Goal: Task Accomplishment & Management: Manage account settings

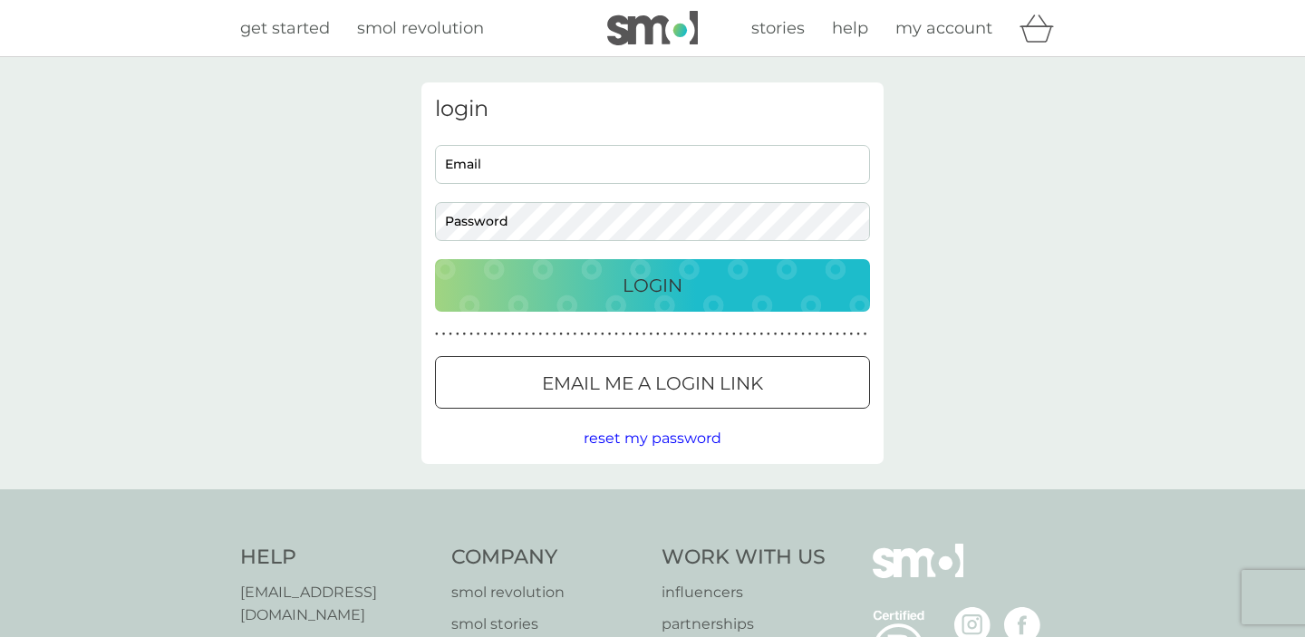
type input "[EMAIL_ADDRESS][PERSON_NAME][DOMAIN_NAME]"
click at [666, 291] on p "Login" at bounding box center [652, 285] width 60 height 29
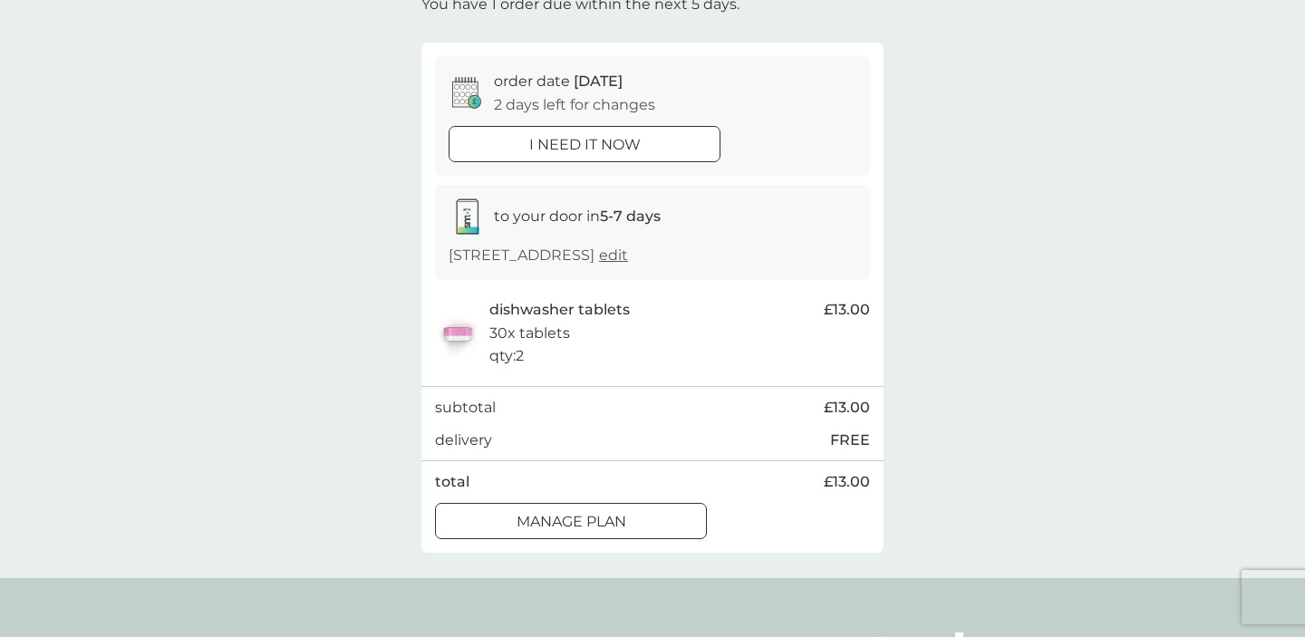
scroll to position [127, 0]
click at [628, 256] on span "edit" at bounding box center [613, 253] width 29 height 17
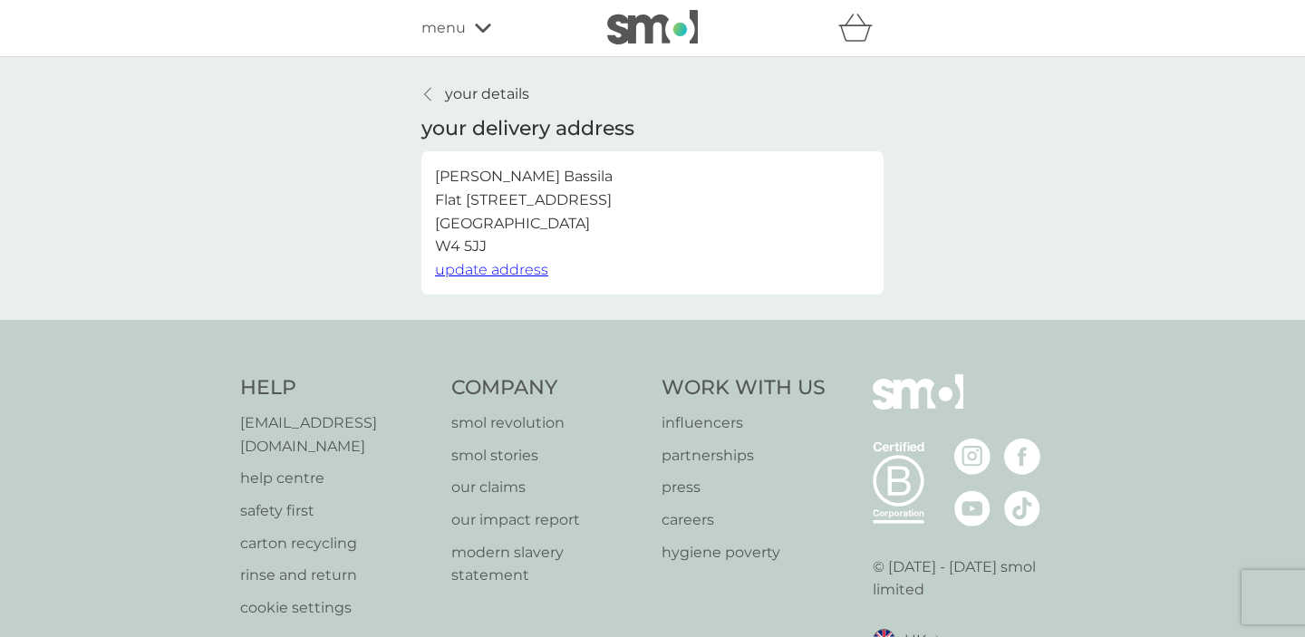
click at [536, 266] on span "update address" at bounding box center [491, 269] width 113 height 17
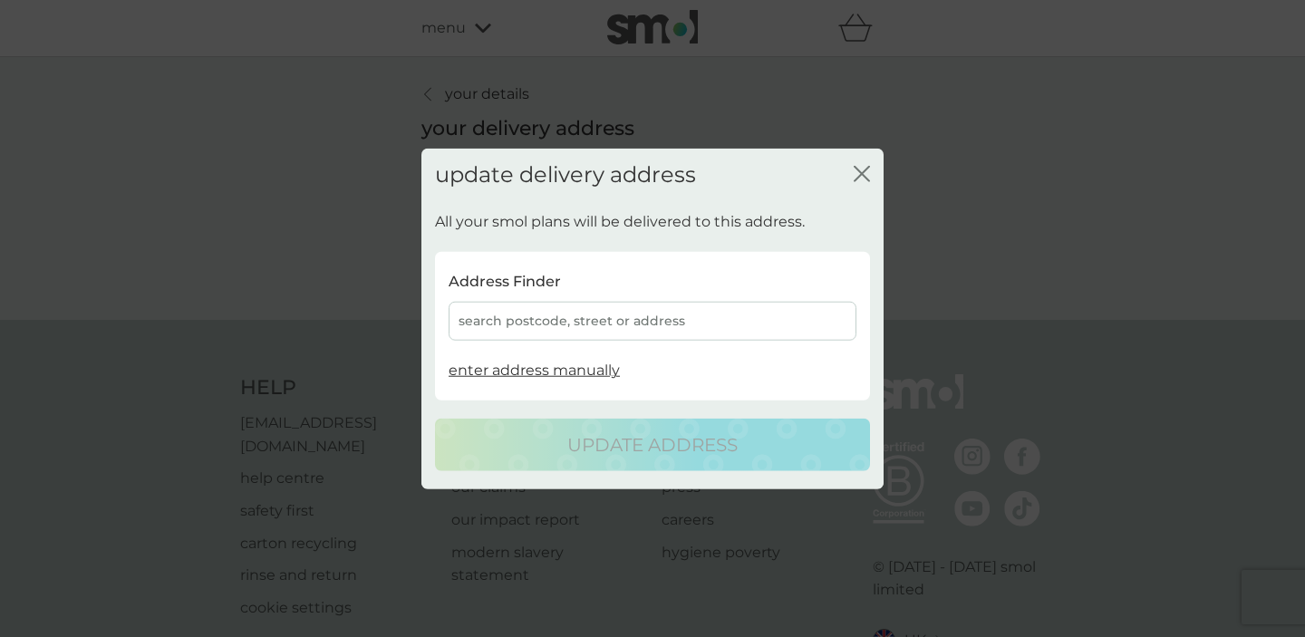
click at [536, 329] on div "search postcode, street or address" at bounding box center [652, 321] width 408 height 39
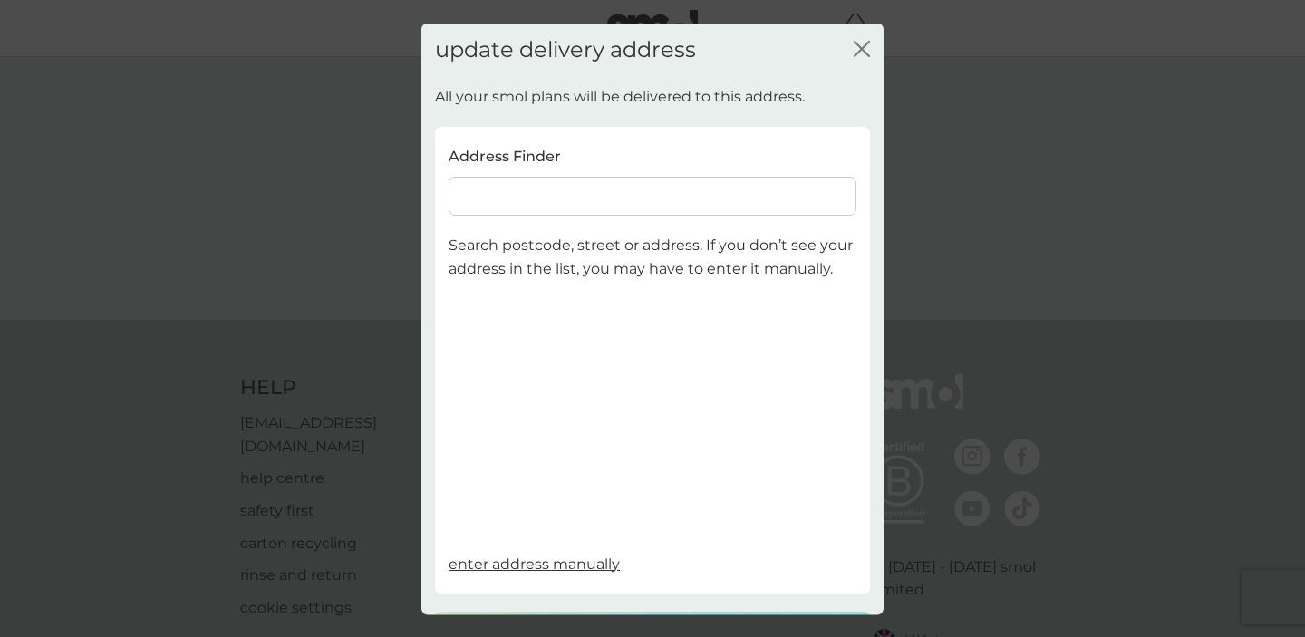
click at [552, 172] on div "Address Finder" at bounding box center [652, 180] width 408 height 72
click at [552, 191] on input at bounding box center [652, 196] width 408 height 39
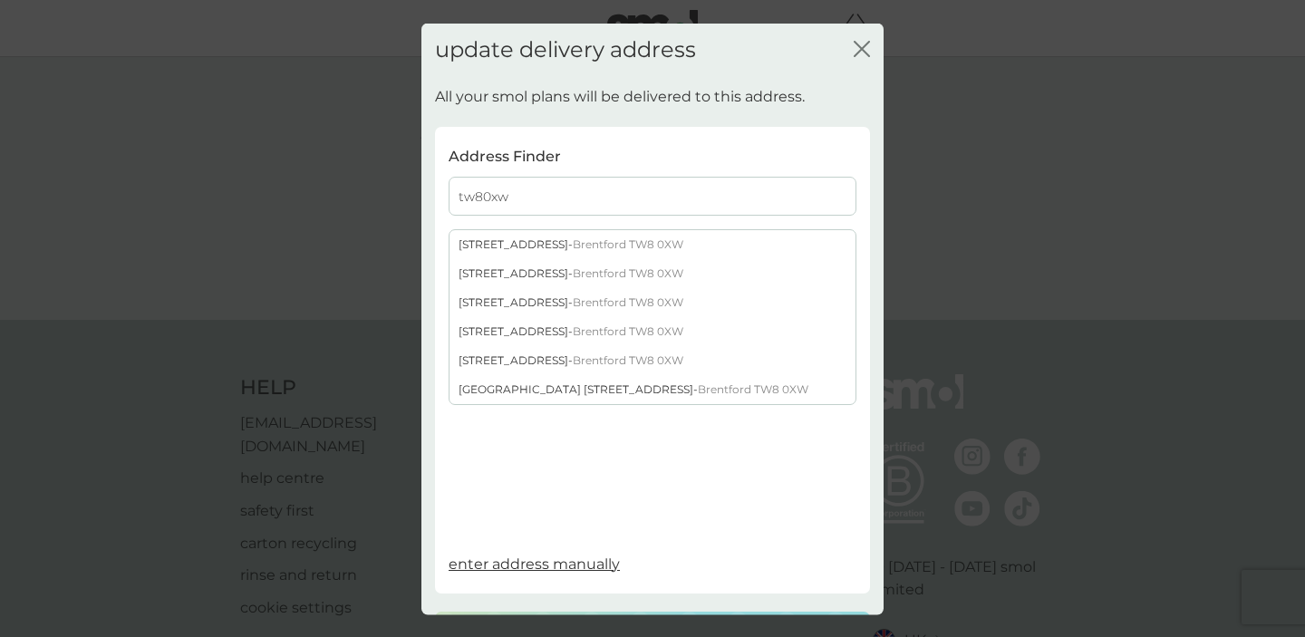
type input "tw80xw"
click at [584, 386] on div "[GEOGRAPHIC_DATA] [STREET_ADDRESS]" at bounding box center [652, 389] width 406 height 29
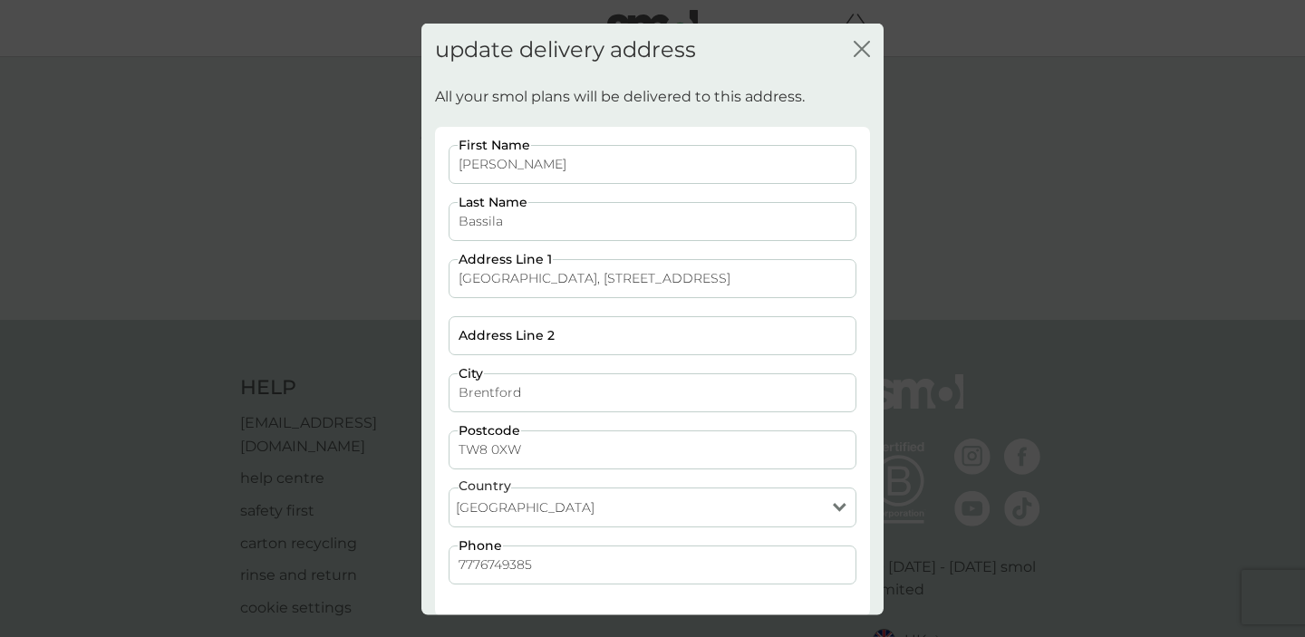
click at [556, 341] on input "Address Line 2" at bounding box center [652, 334] width 408 height 39
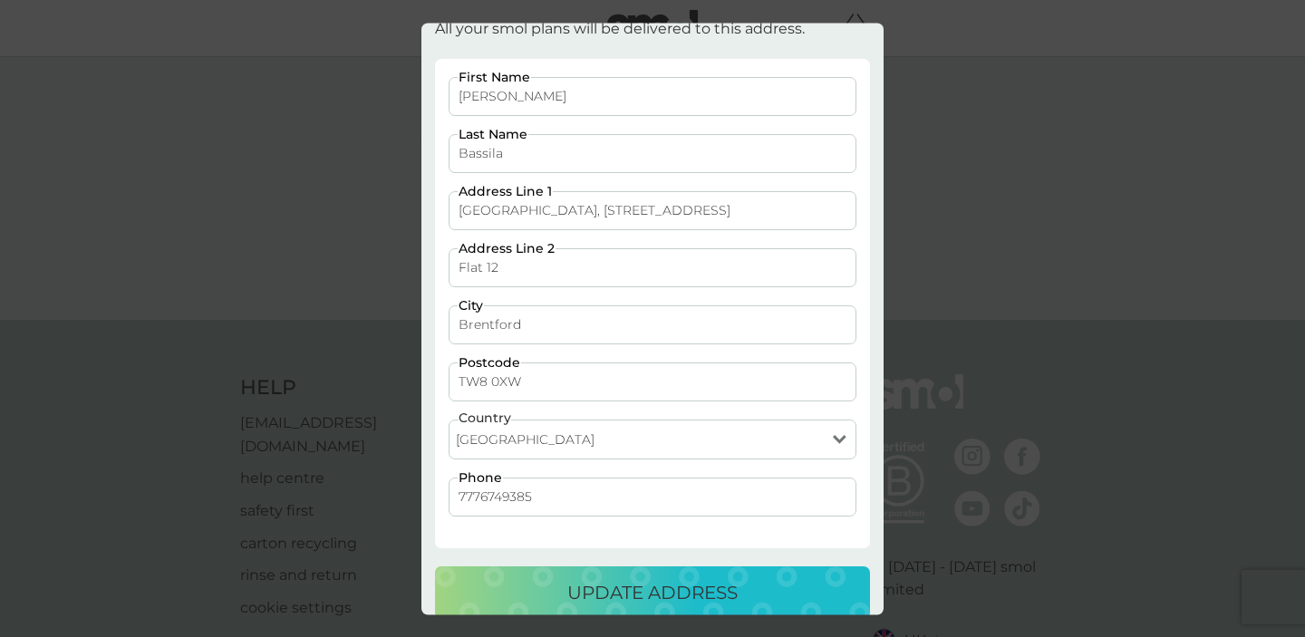
scroll to position [89, 0]
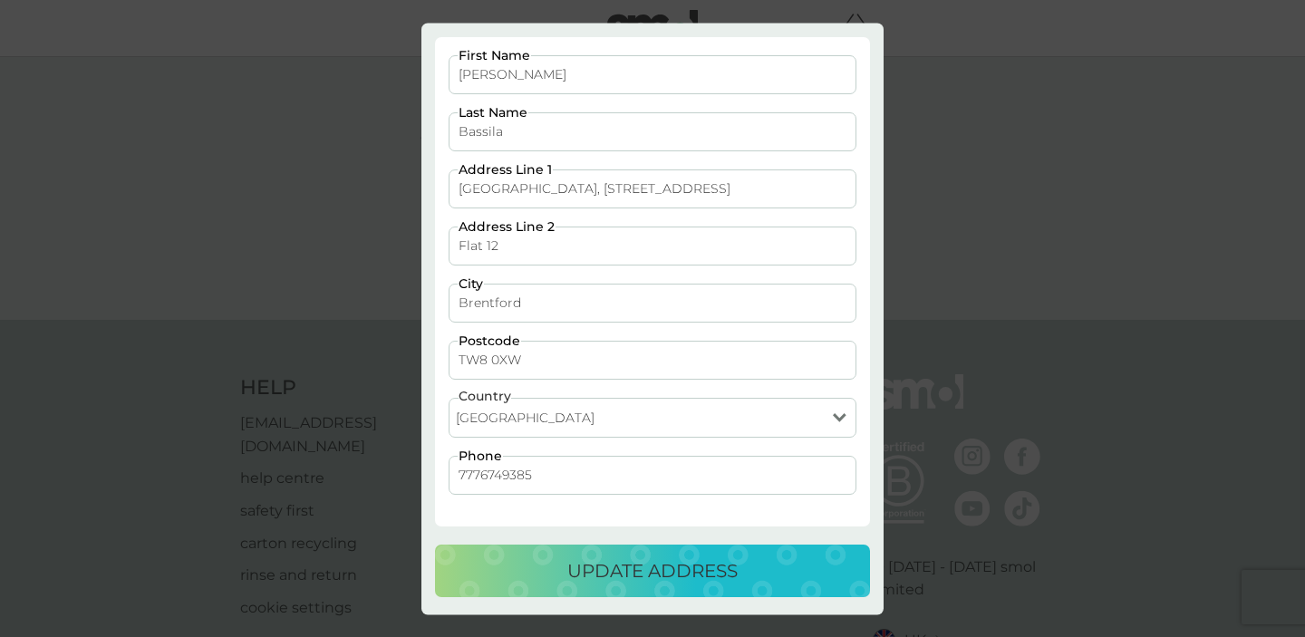
type input "Flat 12"
click at [747, 571] on div "update address" at bounding box center [652, 570] width 399 height 29
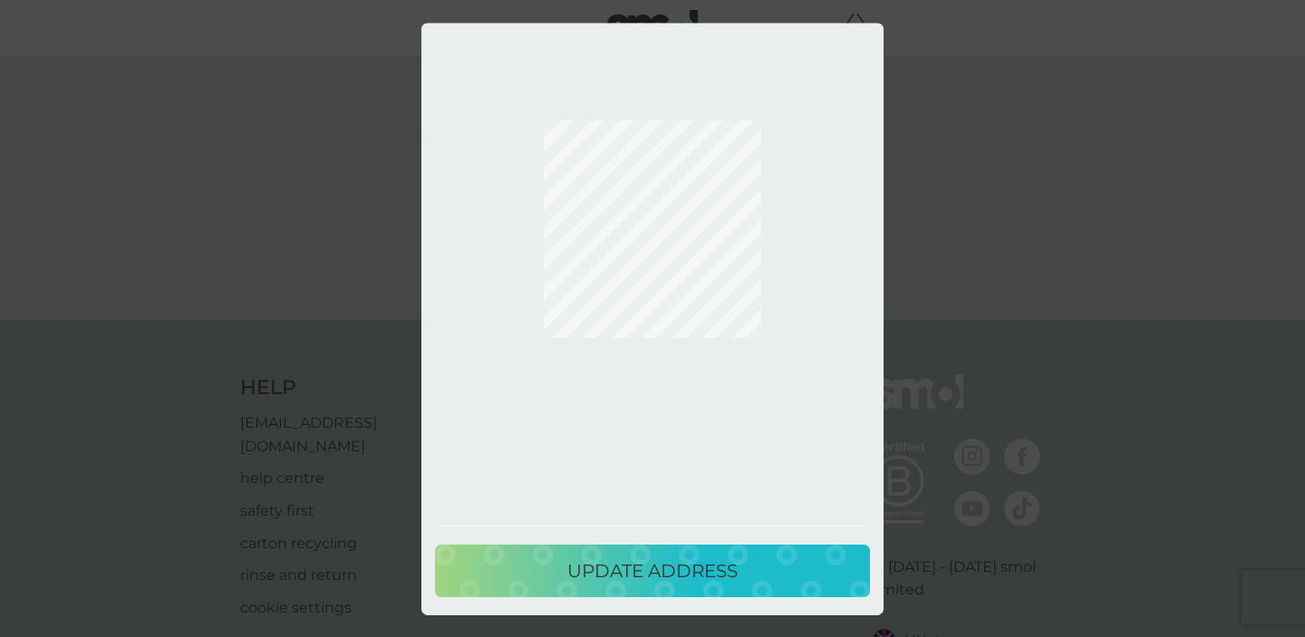
scroll to position [0, 0]
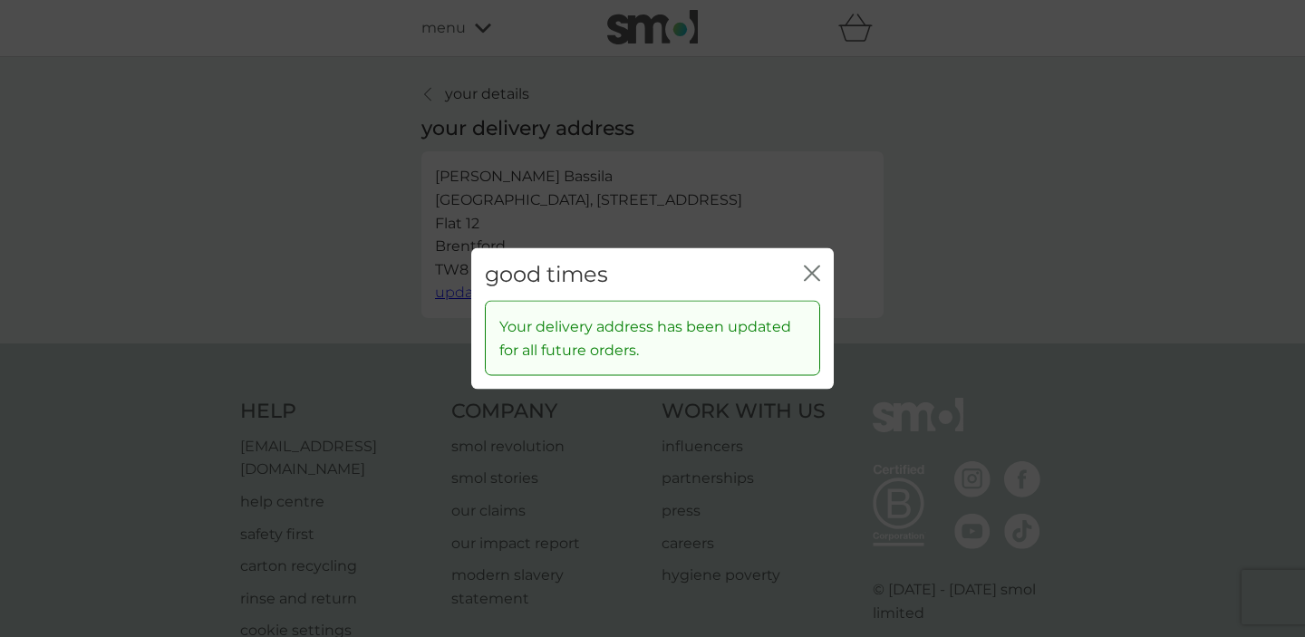
click at [816, 265] on icon "close" at bounding box center [812, 273] width 16 height 16
